Goal: Find specific page/section: Find specific page/section

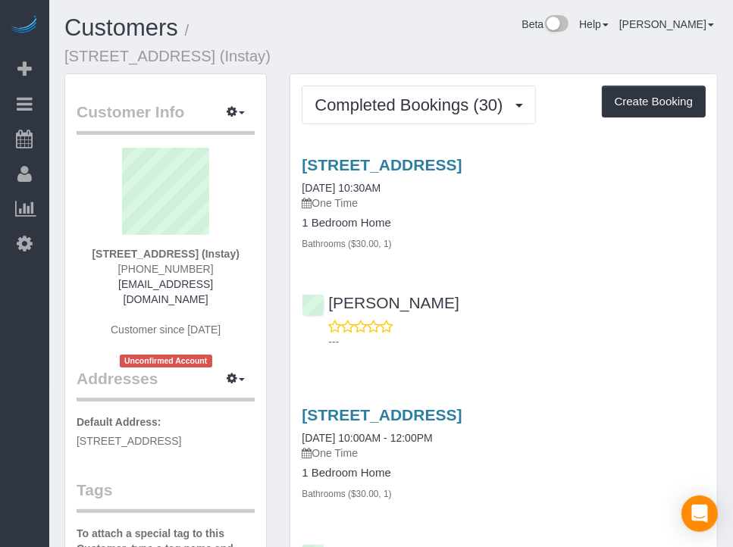
drag, startPoint x: 471, startPoint y: 65, endPoint x: 463, endPoint y: 52, distance: 14.9
drag, startPoint x: 461, startPoint y: 52, endPoint x: 444, endPoint y: 52, distance: 17.4
click at [444, 49] on div "Customers / [STREET_ADDRESS] (Instay) Beta Help Help Docs Take a Tour Contact S…" at bounding box center [391, 44] width 676 height 58
click at [476, 54] on div "Customers / [STREET_ADDRESS] (Instay) Beta Help Help Docs Take a Tour Contact S…" at bounding box center [391, 44] width 676 height 58
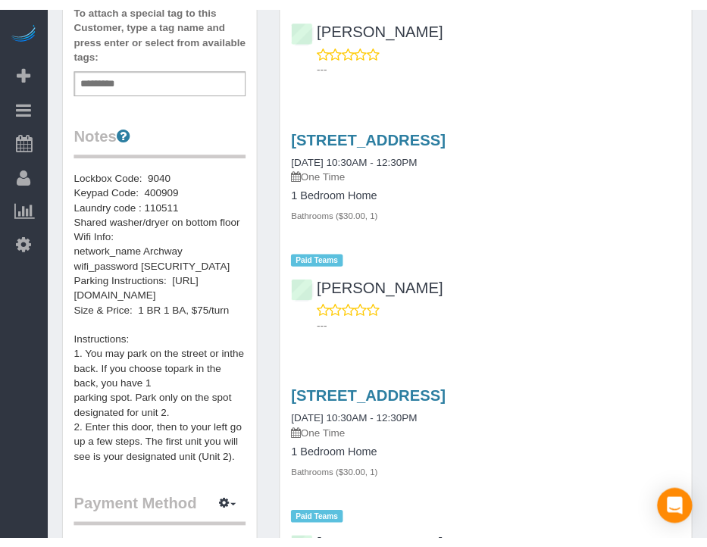
scroll to position [561, 0]
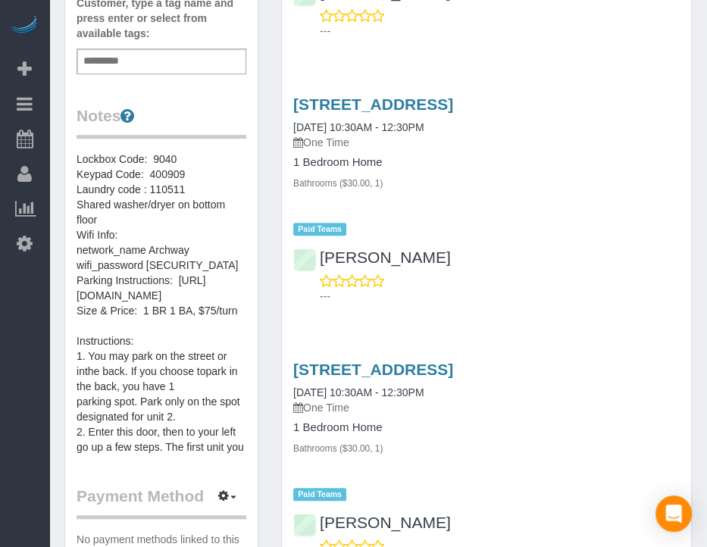
click at [502, 310] on div "[STREET_ADDRESS] [DATE] 10:30AM - 12:30PM One Time 1 Bedroom Home Bathrooms ($3…" at bounding box center [486, 196] width 409 height 227
drag, startPoint x: 436, startPoint y: 398, endPoint x: 406, endPoint y: 392, distance: 30.9
drag, startPoint x: 406, startPoint y: 392, endPoint x: 451, endPoint y: 383, distance: 45.5
drag, startPoint x: 451, startPoint y: 383, endPoint x: 646, endPoint y: 262, distance: 230.0
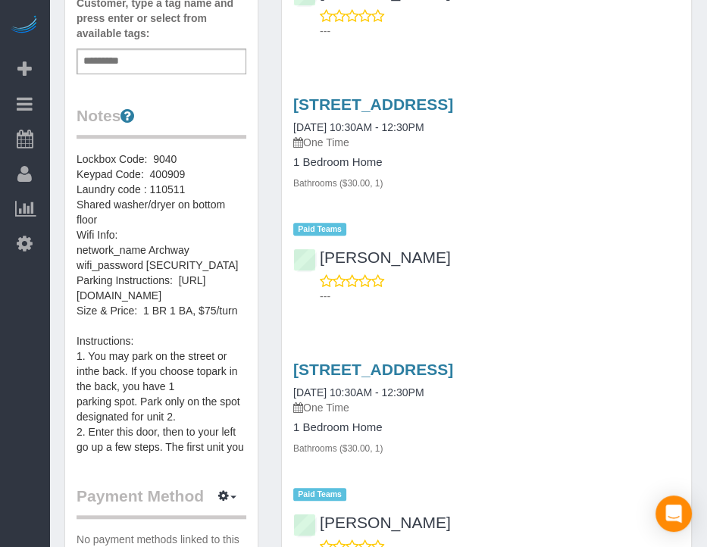
click at [649, 236] on div "[STREET_ADDRESS] [DATE] 10:30AM - 12:30PM One Time 1 Bedroom Home Bathrooms ($3…" at bounding box center [486, 165] width 409 height 140
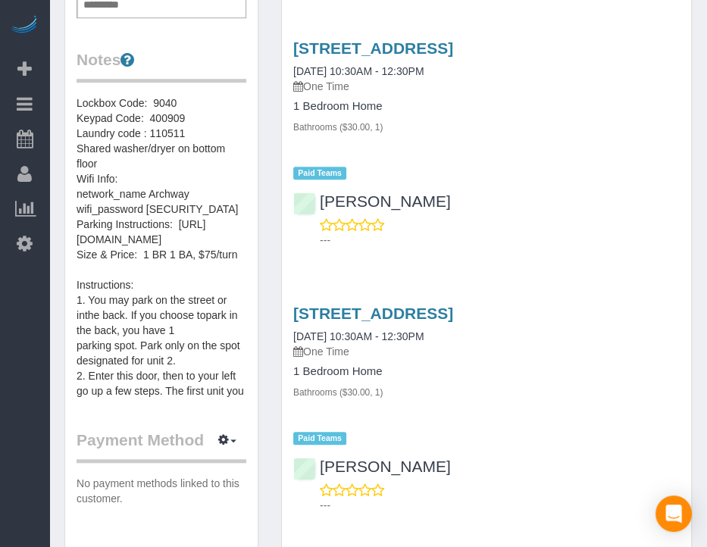
scroll to position [637, 0]
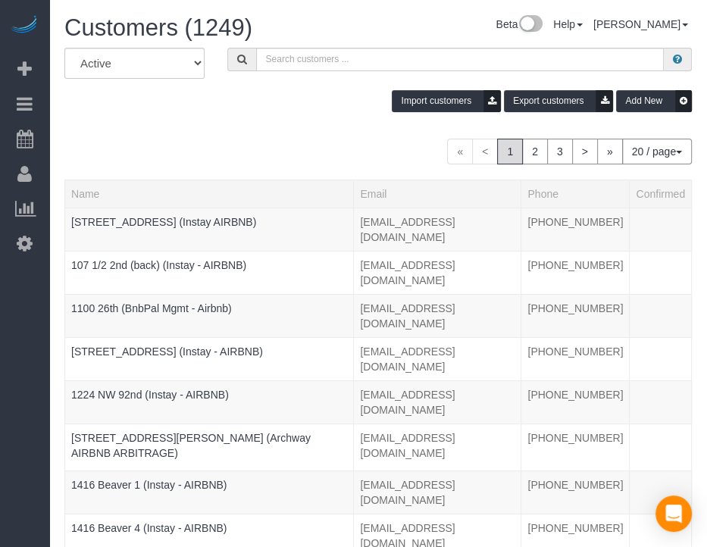
click at [17, 336] on div "Beta Add Booking Bookings Active Bookings Cancelled Bookings Quote Inquiries Do…" at bounding box center [24, 273] width 49 height 547
click at [314, 55] on input "text" at bounding box center [460, 59] width 408 height 23
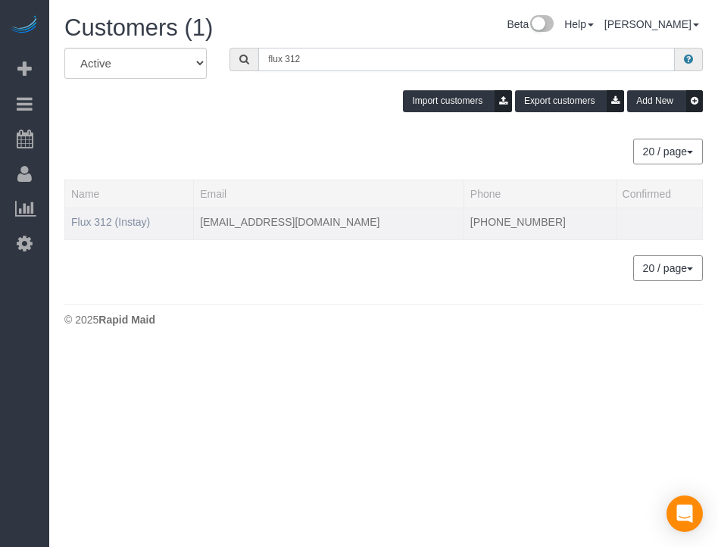
type input "flux 312"
click at [122, 219] on link "Flux 312 (Instay)" at bounding box center [110, 222] width 79 height 12
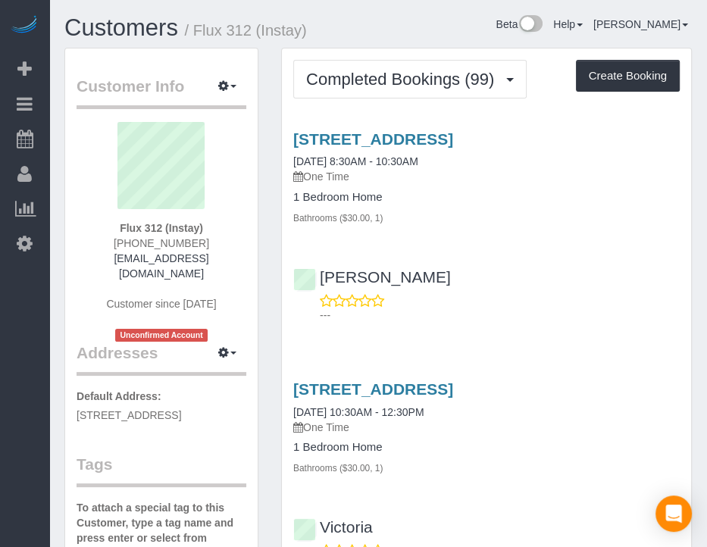
drag, startPoint x: 430, startPoint y: 18, endPoint x: 404, endPoint y: 20, distance: 25.8
click at [404, 20] on div "Beta Help Help Docs Take a Tour Contact Support [PERSON_NAME] My Account Change…" at bounding box center [514, 28] width 380 height 27
click at [483, 25] on div "Beta Help Help Docs Take a Tour Contact Support [PERSON_NAME] My Account Change…" at bounding box center [514, 28] width 380 height 27
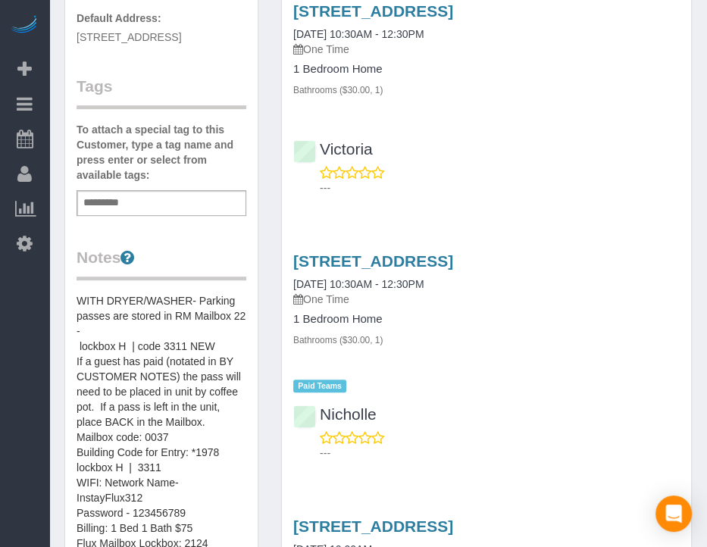
scroll to position [379, 0]
drag, startPoint x: 640, startPoint y: 386, endPoint x: 330, endPoint y: 349, distance: 311.4
click at [640, 386] on div "[STREET_ADDRESS] [DATE] 10:30AM - 12:30PM One Time 1 Bedroom Home Bathrooms ($3…" at bounding box center [486, 322] width 409 height 140
click at [603, 389] on div "[STREET_ADDRESS] [DATE] 10:30AM - 12:30PM One Time 1 Bedroom Home Bathrooms ($3…" at bounding box center [486, 322] width 409 height 140
drag, startPoint x: 587, startPoint y: 407, endPoint x: 577, endPoint y: 414, distance: 13.0
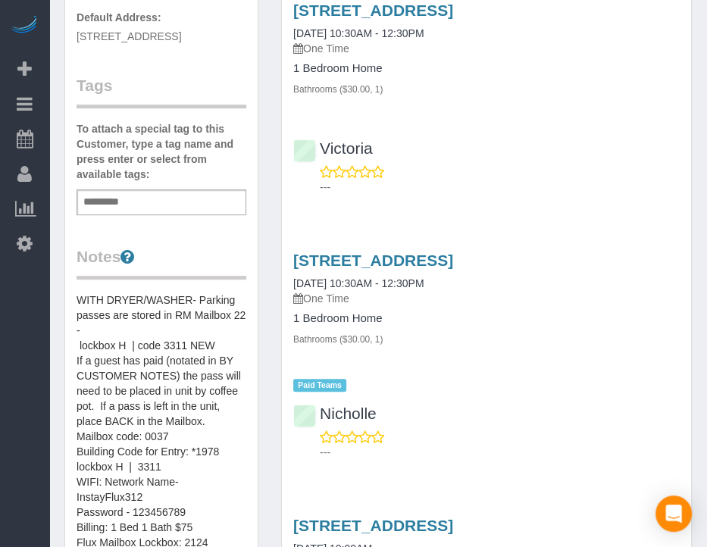
drag, startPoint x: 577, startPoint y: 414, endPoint x: 570, endPoint y: 418, distance: 7.8
drag, startPoint x: 570, startPoint y: 418, endPoint x: 716, endPoint y: 410, distance: 146.5
click at [566, 416] on div "Nicholle ---" at bounding box center [486, 426] width 409 height 68
click at [30, 302] on div "Beta Add Booking Bookings Active Bookings Cancelled Bookings Quote Inquiries Do…" at bounding box center [24, 273] width 49 height 547
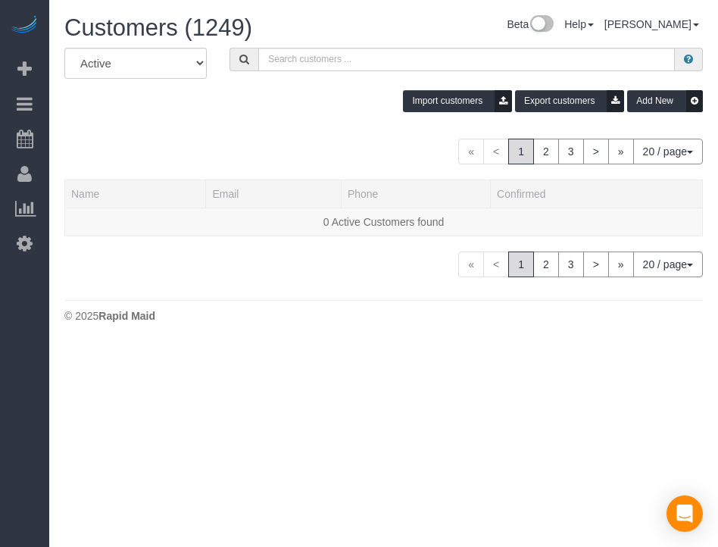
drag, startPoint x: 320, startPoint y: 105, endPoint x: 233, endPoint y: 108, distance: 86.5
click at [221, 111] on div "Import customers Export customers Add New" at bounding box center [384, 101] width 662 height 22
drag, startPoint x: 249, startPoint y: 108, endPoint x: 282, endPoint y: 98, distance: 35.0
click at [252, 107] on div "Import customers Export customers Add New" at bounding box center [384, 101] width 662 height 22
click at [302, 95] on div "Import customers Export customers Add New" at bounding box center [384, 101] width 662 height 22
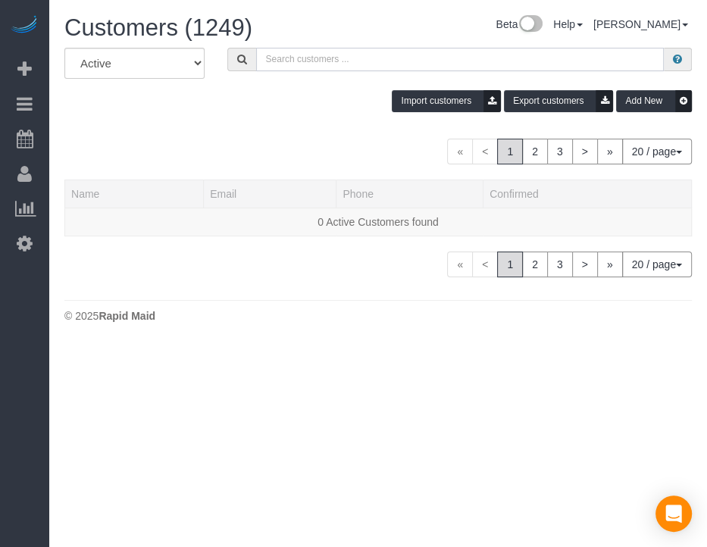
click at [312, 59] on input "text" at bounding box center [460, 59] width 408 height 23
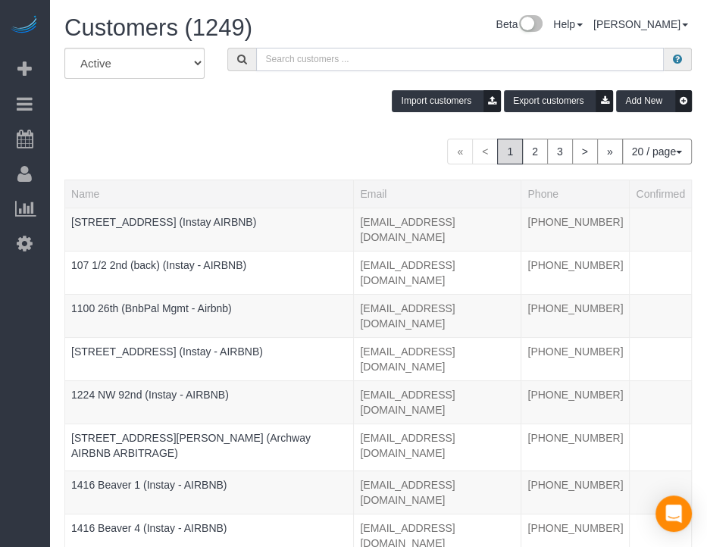
paste input "1905 6th"
type input "[STREET_ADDRESS]"
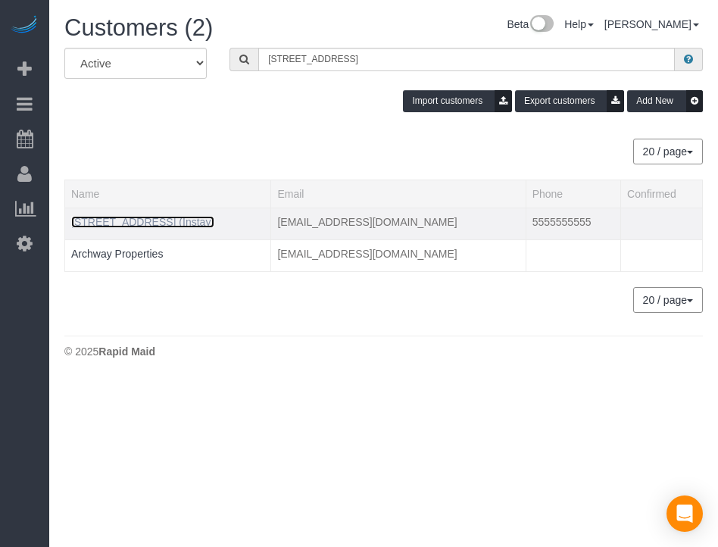
click at [143, 221] on link "[STREET_ADDRESS] (Instay)" at bounding box center [142, 222] width 143 height 12
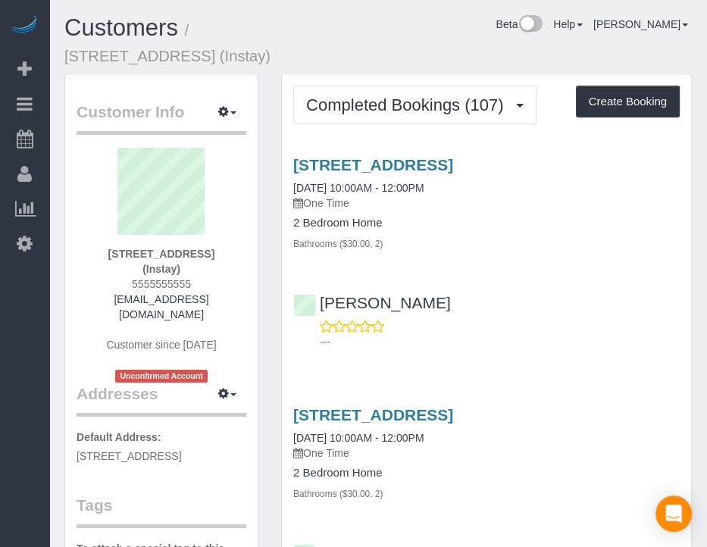
drag, startPoint x: 449, startPoint y: 58, endPoint x: 420, endPoint y: 55, distance: 29.0
drag, startPoint x: 415, startPoint y: 55, endPoint x: 396, endPoint y: 52, distance: 19.2
click at [396, 52] on div "Customers / [STREET_ADDRESS] (Instay) Beta Help Help Docs Take a Tour Contact S…" at bounding box center [378, 44] width 650 height 58
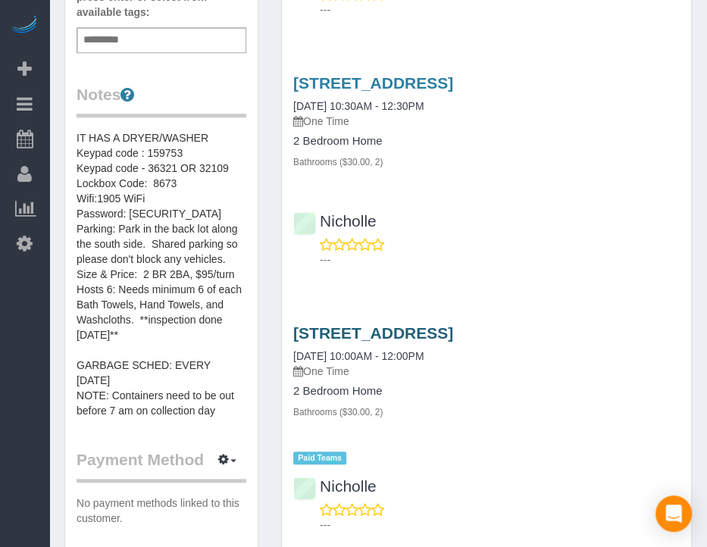
scroll to position [606, 0]
